Goal: Find specific page/section: Find specific page/section

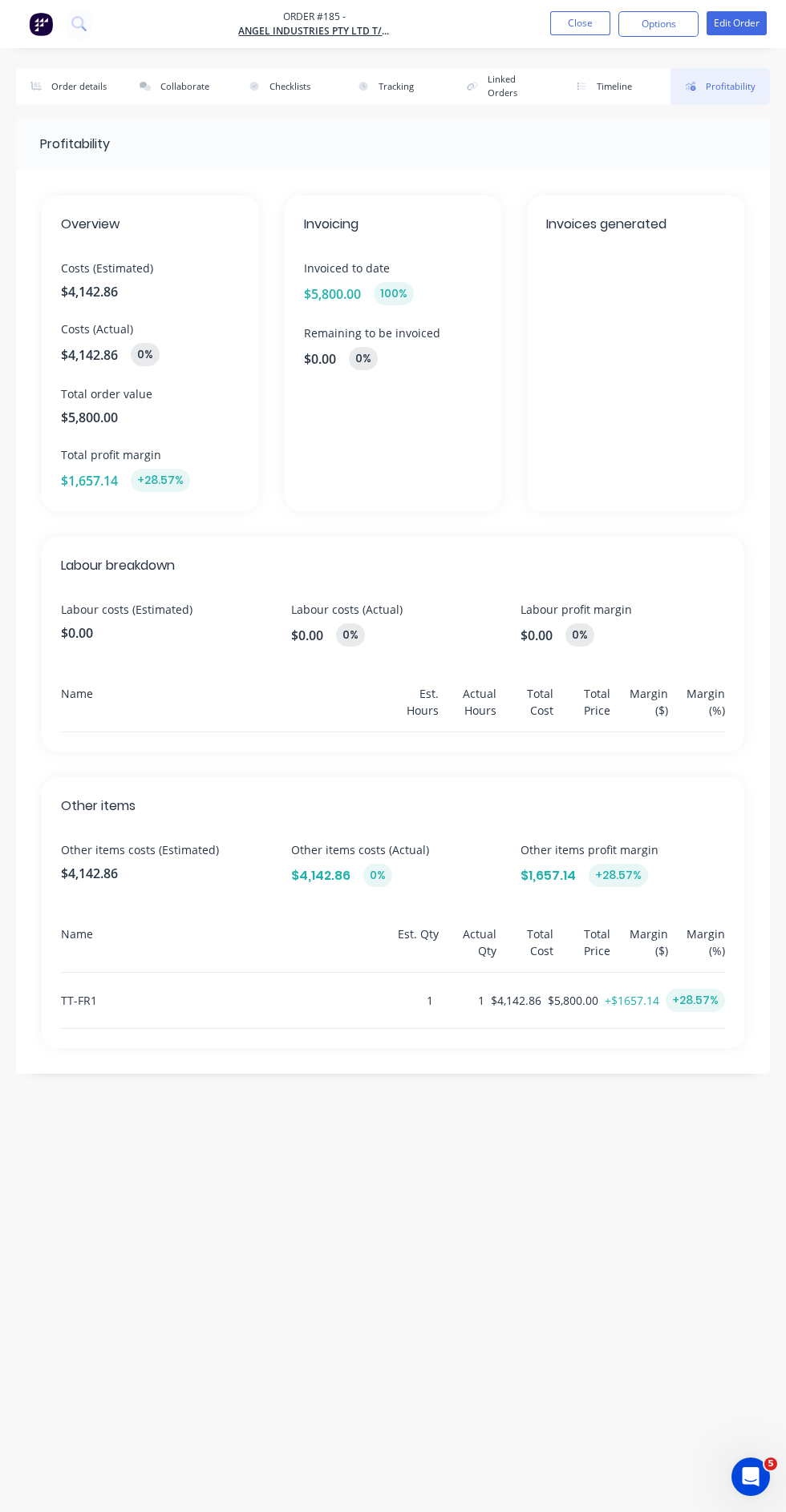
click at [628, 23] on button "Options" at bounding box center [657, 24] width 80 height 26
click at [568, 27] on button "Close" at bounding box center [580, 23] width 60 height 24
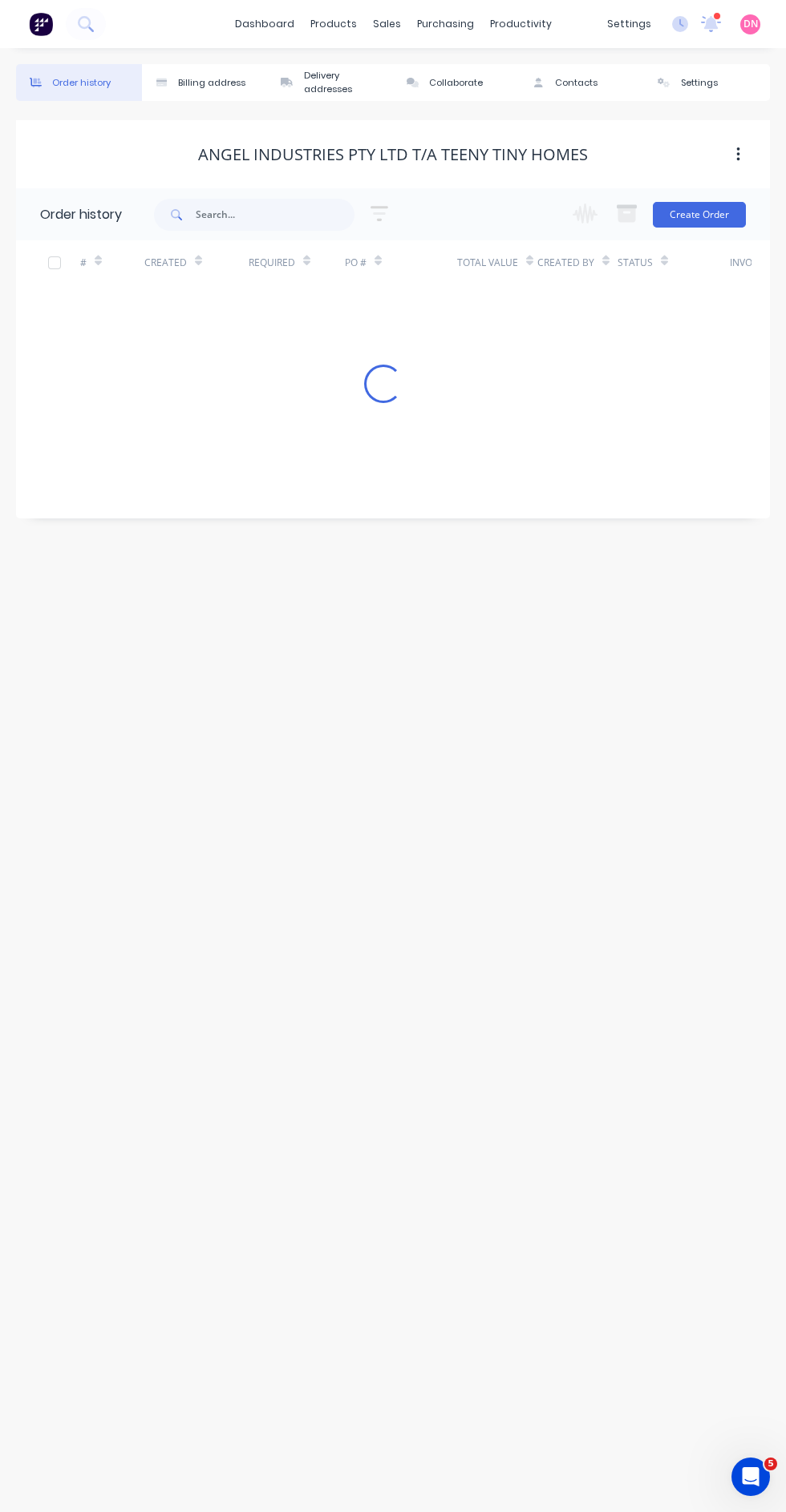
click at [713, 22] on icon at bounding box center [711, 22] width 15 height 13
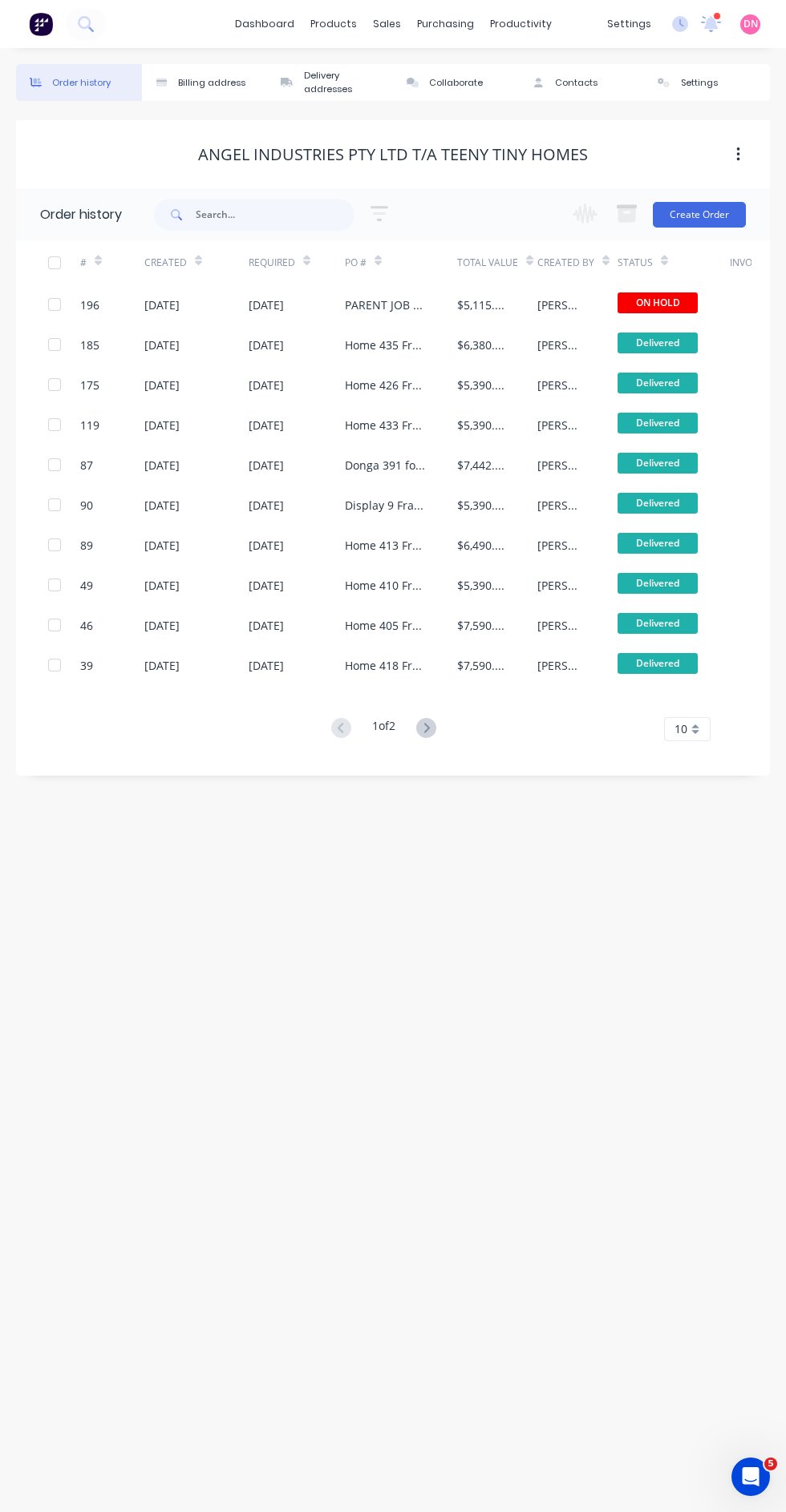
click at [651, 858] on div "Order history Billing address Delivery addresses Collaborate Contacts Settings …" at bounding box center [393, 781] width 786 height 1465
click at [459, 30] on div "purchasing" at bounding box center [445, 24] width 73 height 24
click at [572, 69] on link "Purchase Orders" at bounding box center [513, 76] width 213 height 32
